Goal: Go to known website: Go to known website

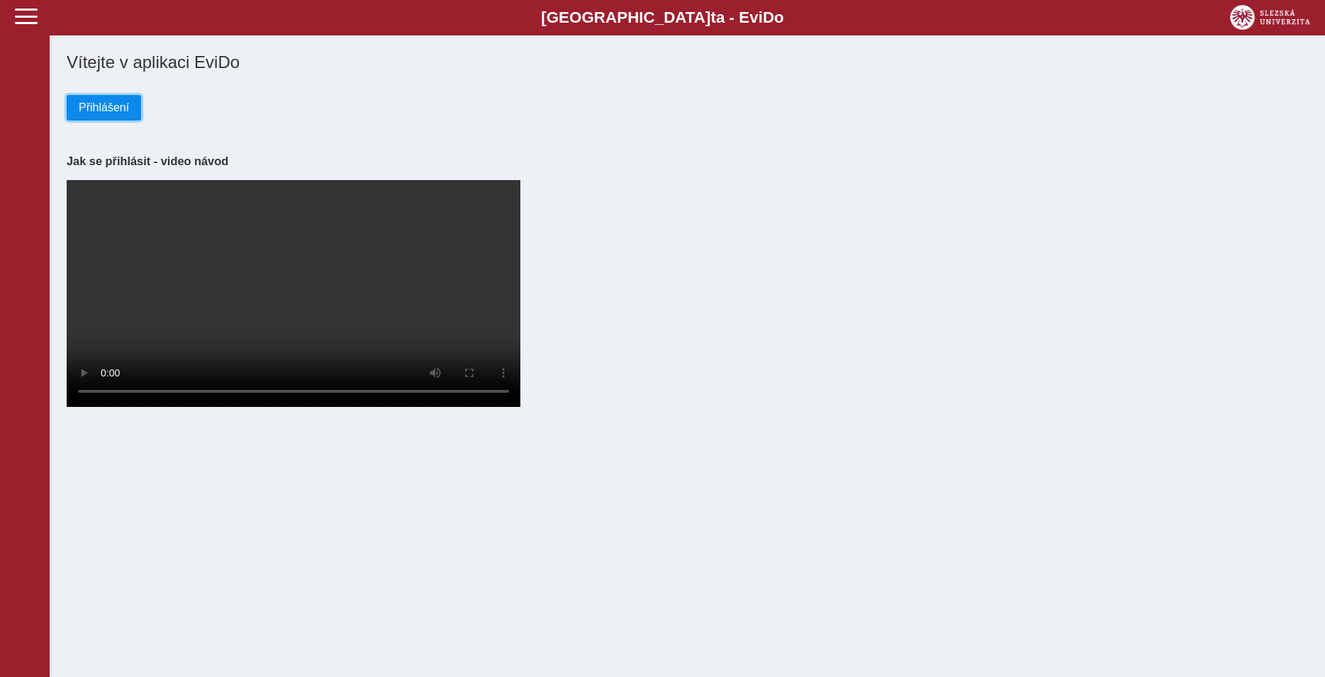
click at [114, 109] on span "Přihlášení" at bounding box center [104, 107] width 50 height 13
click at [101, 111] on span "Přihlášení" at bounding box center [104, 107] width 50 height 13
